Goal: Task Accomplishment & Management: Manage account settings

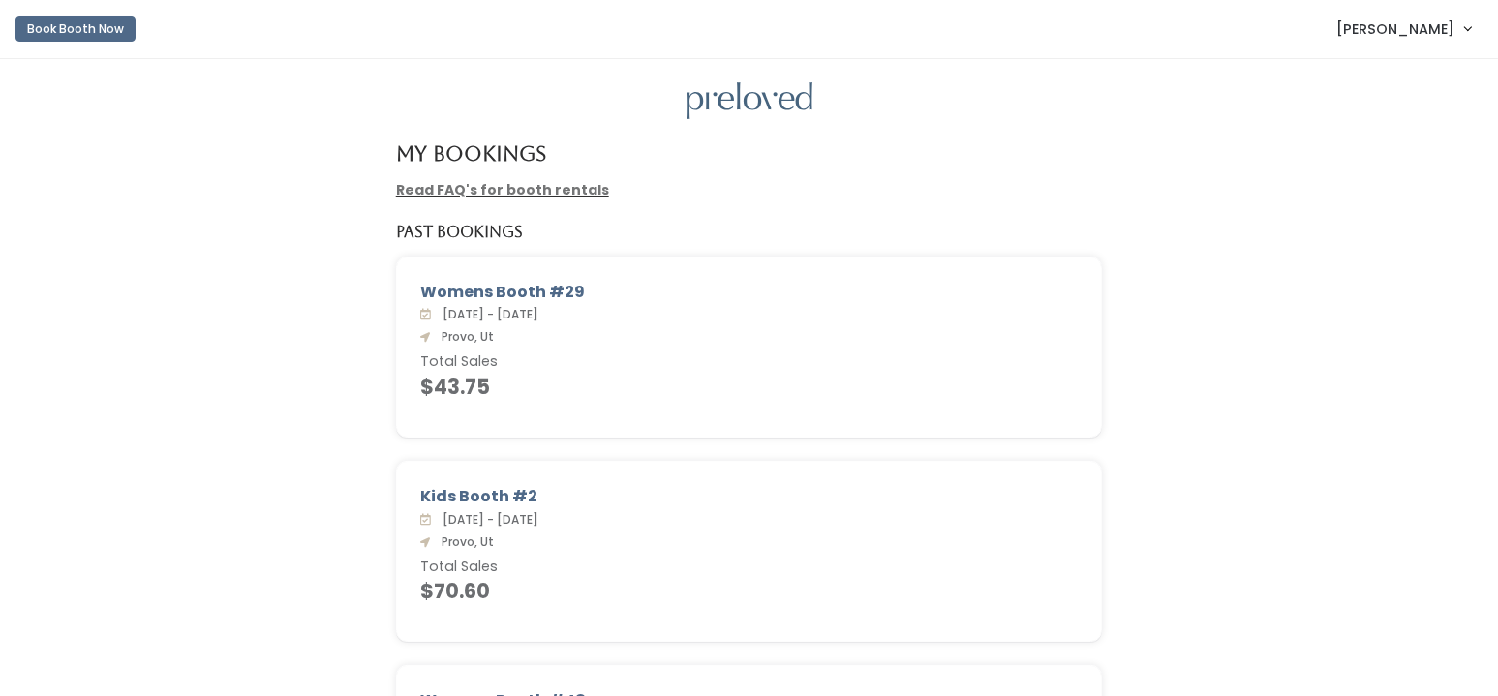
click at [1464, 29] on link "[PERSON_NAME]" at bounding box center [1403, 29] width 173 height 42
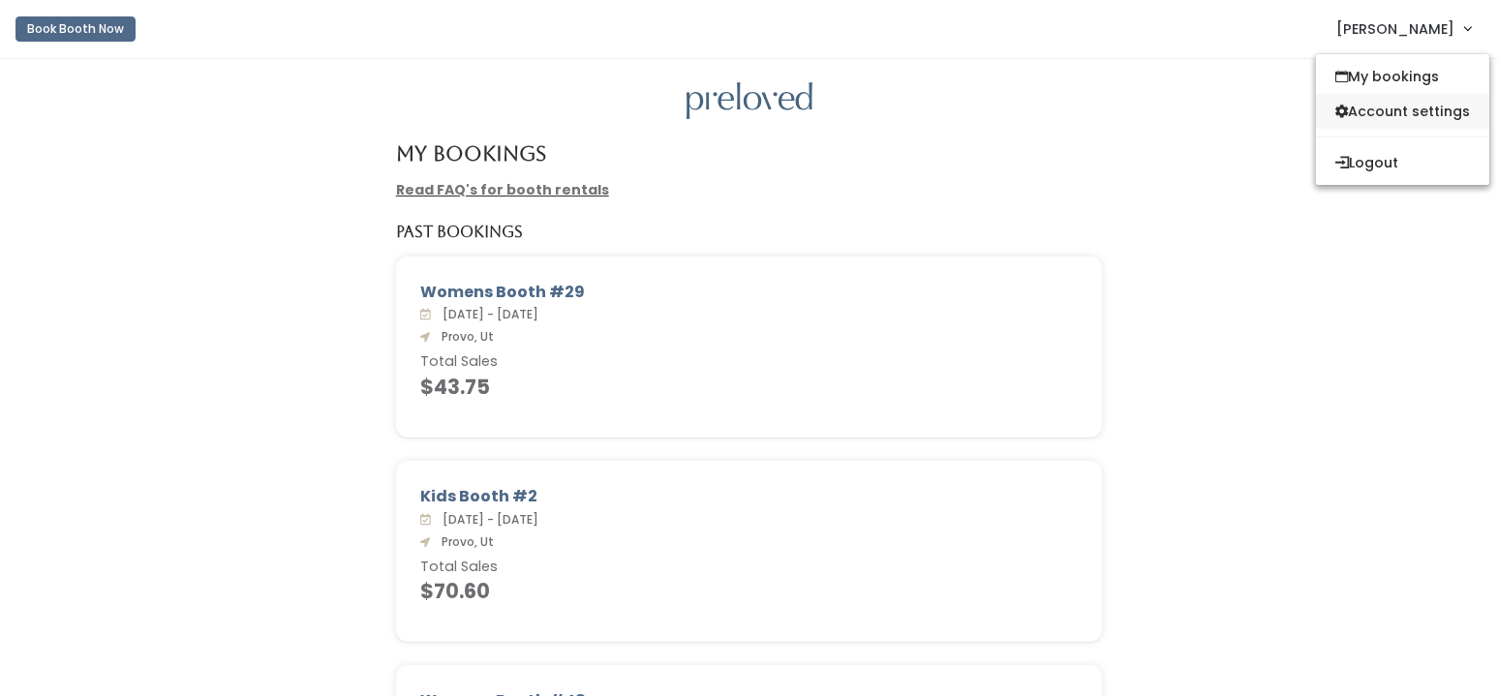
click at [1413, 106] on link "Account settings" at bounding box center [1402, 111] width 173 height 35
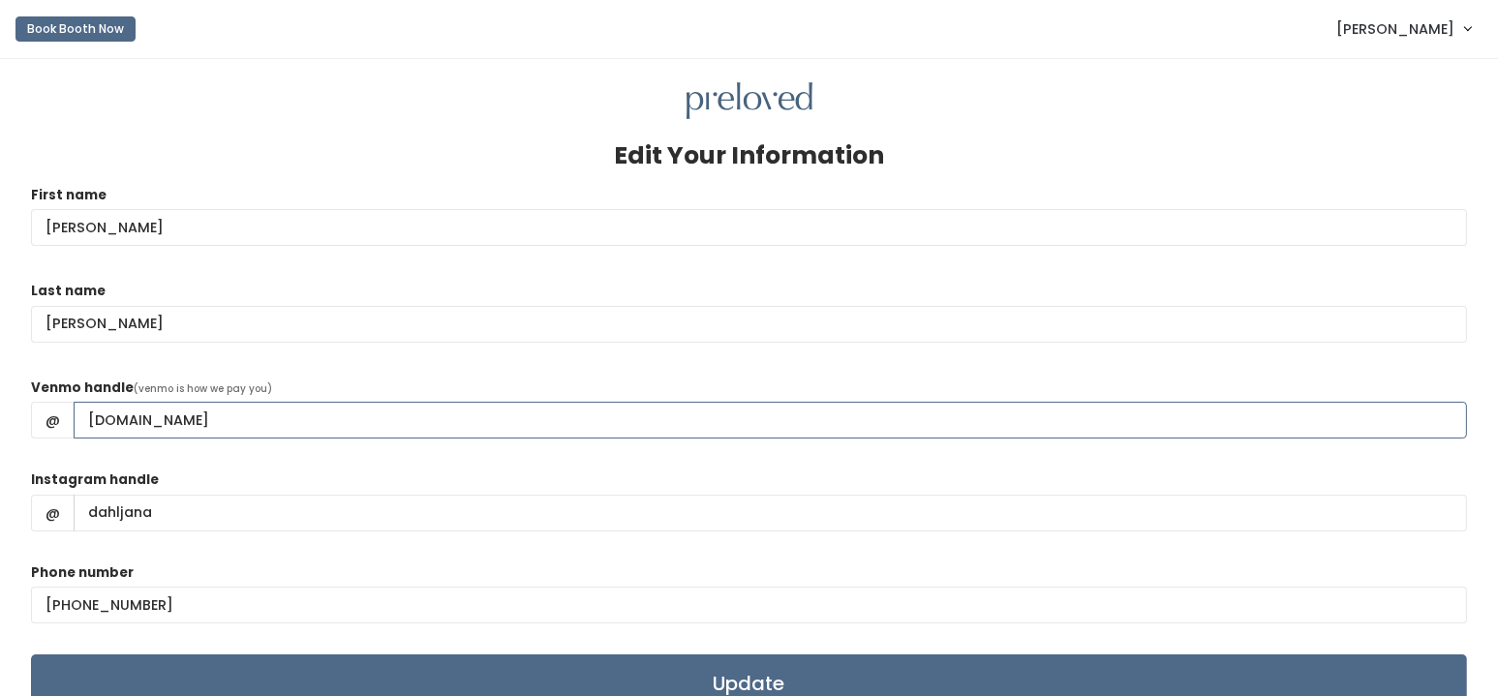
click at [296, 421] on input "[DOMAIN_NAME]" at bounding box center [770, 420] width 1393 height 37
drag, startPoint x: 296, startPoint y: 421, endPoint x: 77, endPoint y: 388, distance: 221.2
click at [77, 388] on div "Venmo handle (venmo is how we pay you) @ [DOMAIN_NAME]" at bounding box center [749, 416] width 1436 height 77
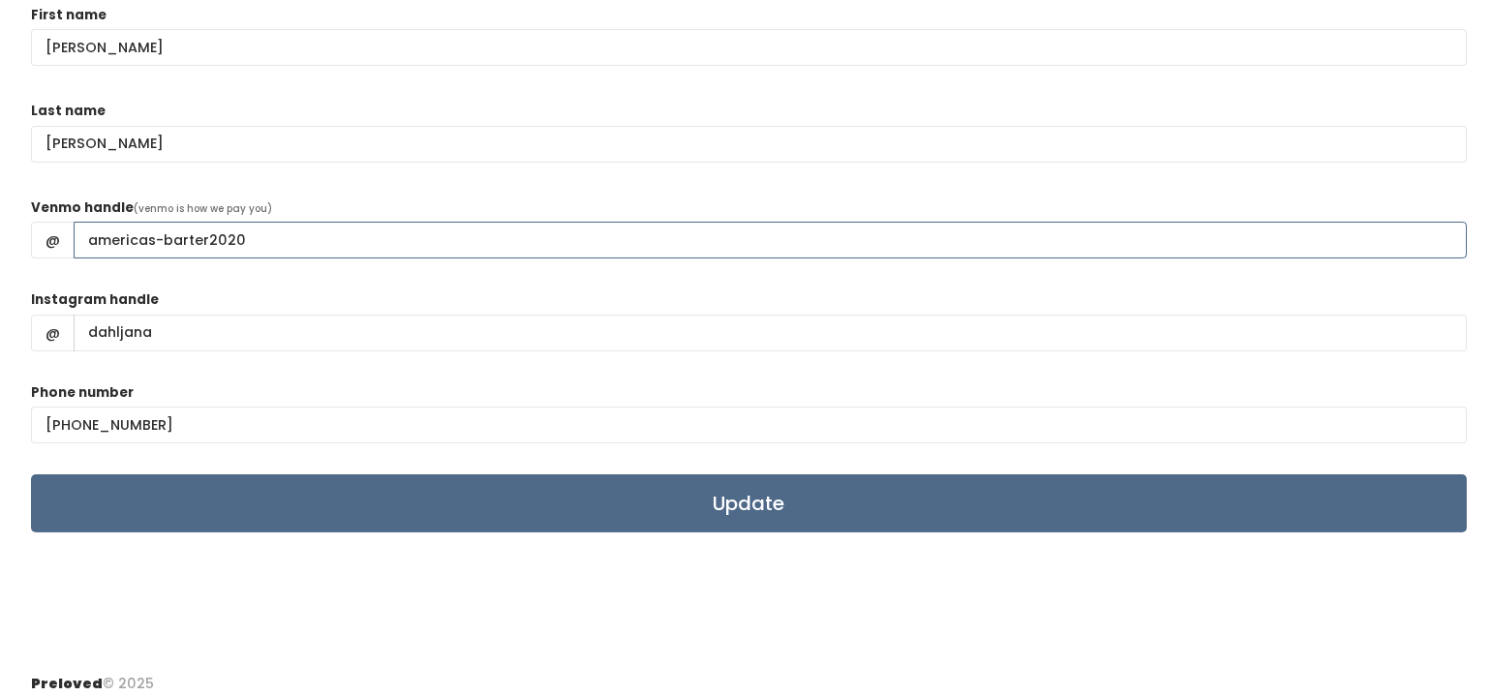
scroll to position [193, 0]
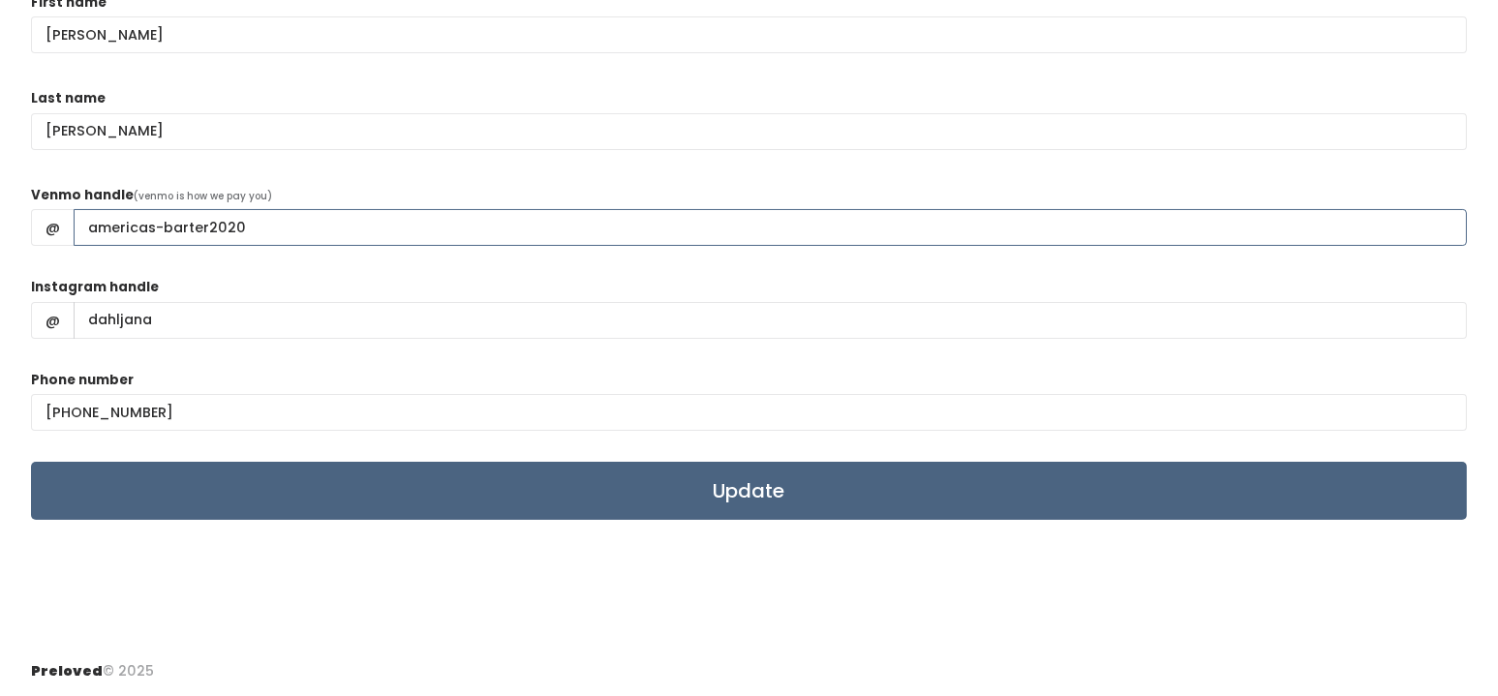
type input "americas-barter2020"
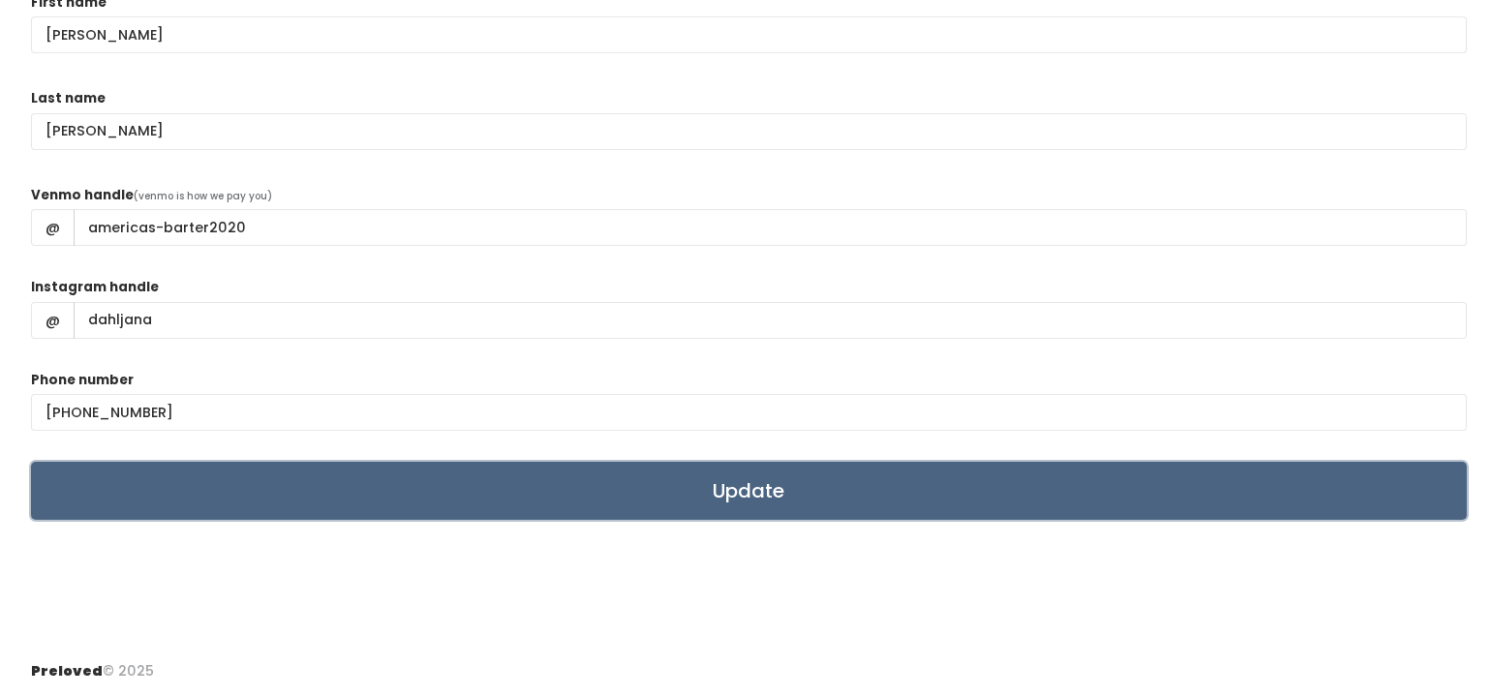
click at [723, 491] on input "Update" at bounding box center [749, 491] width 1436 height 58
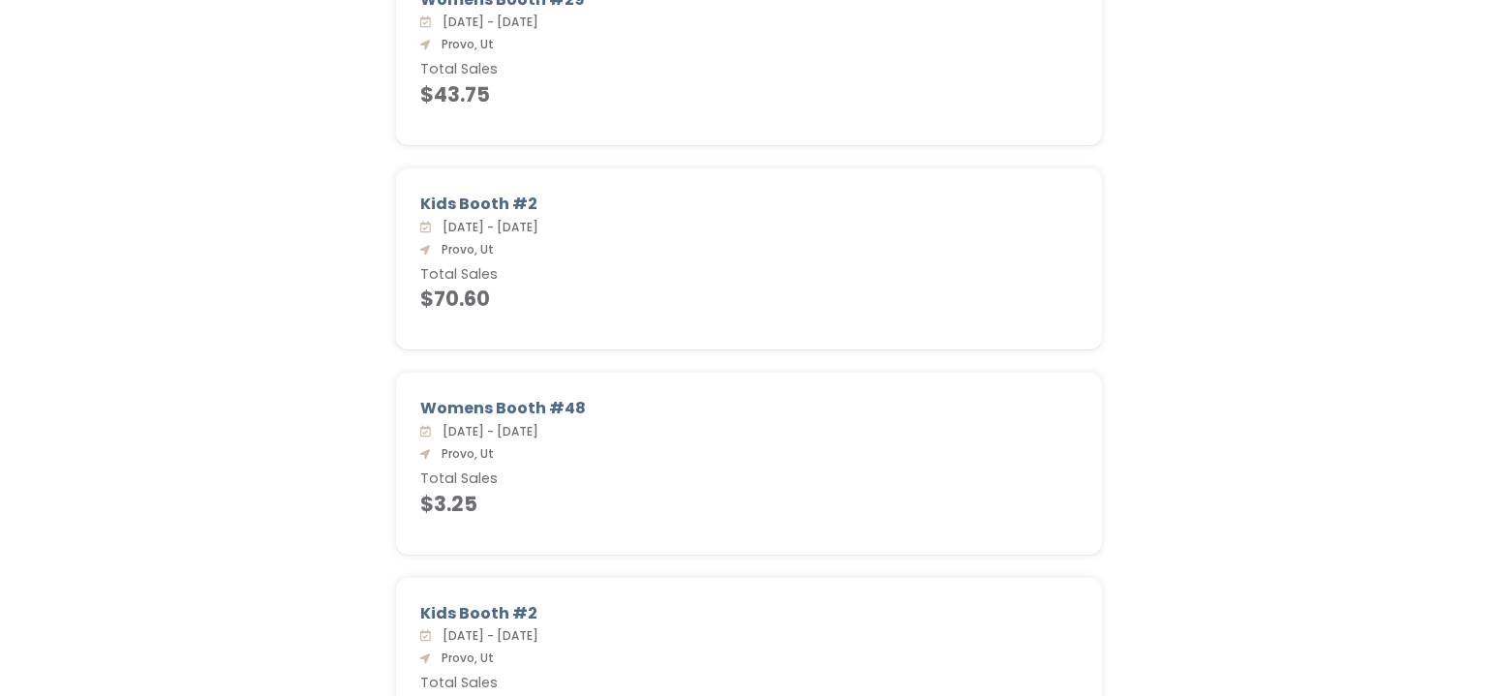
scroll to position [286, 0]
